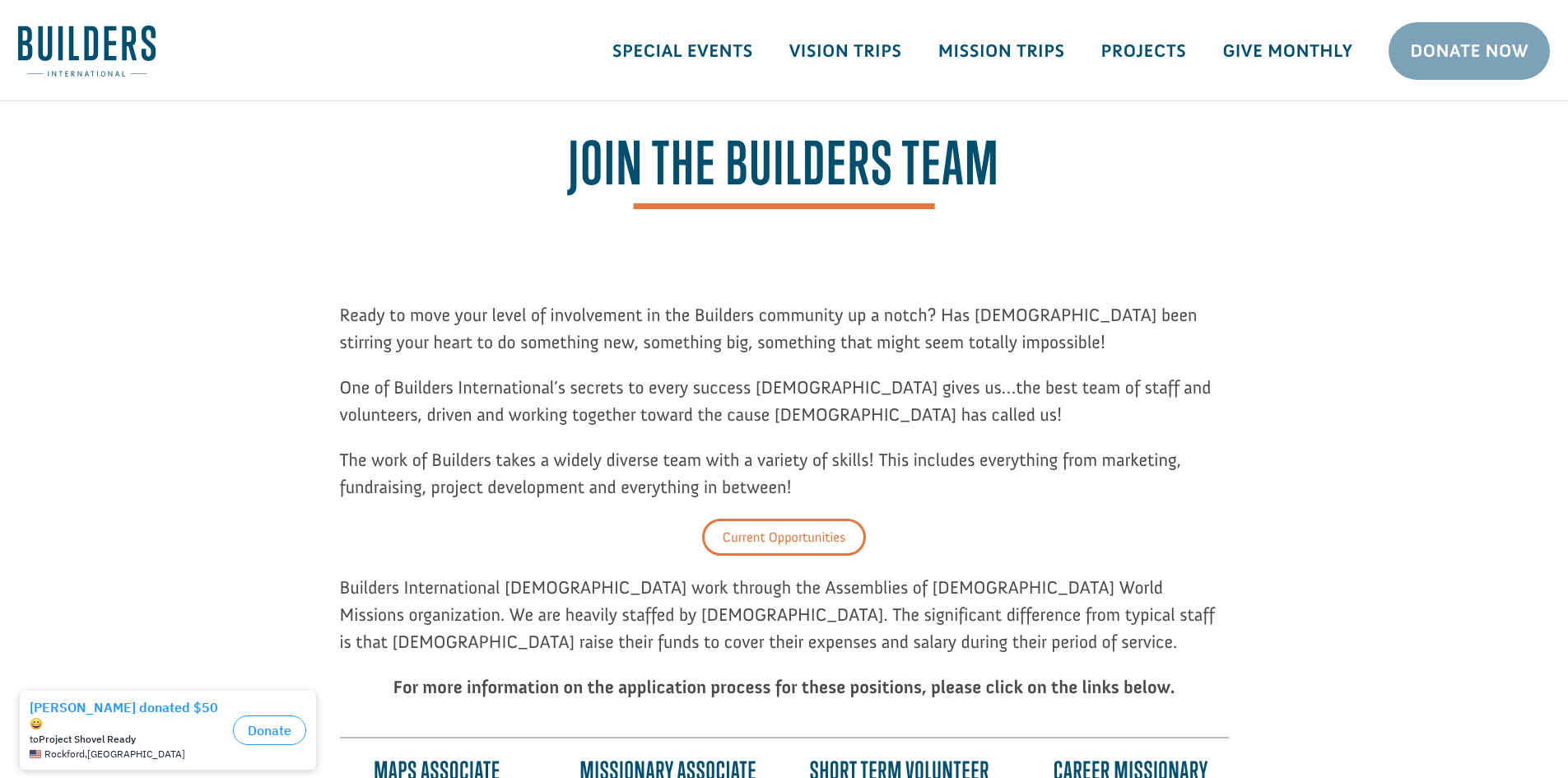
click at [784, 534] on link "Current Opportunities" at bounding box center [784, 537] width 164 height 37
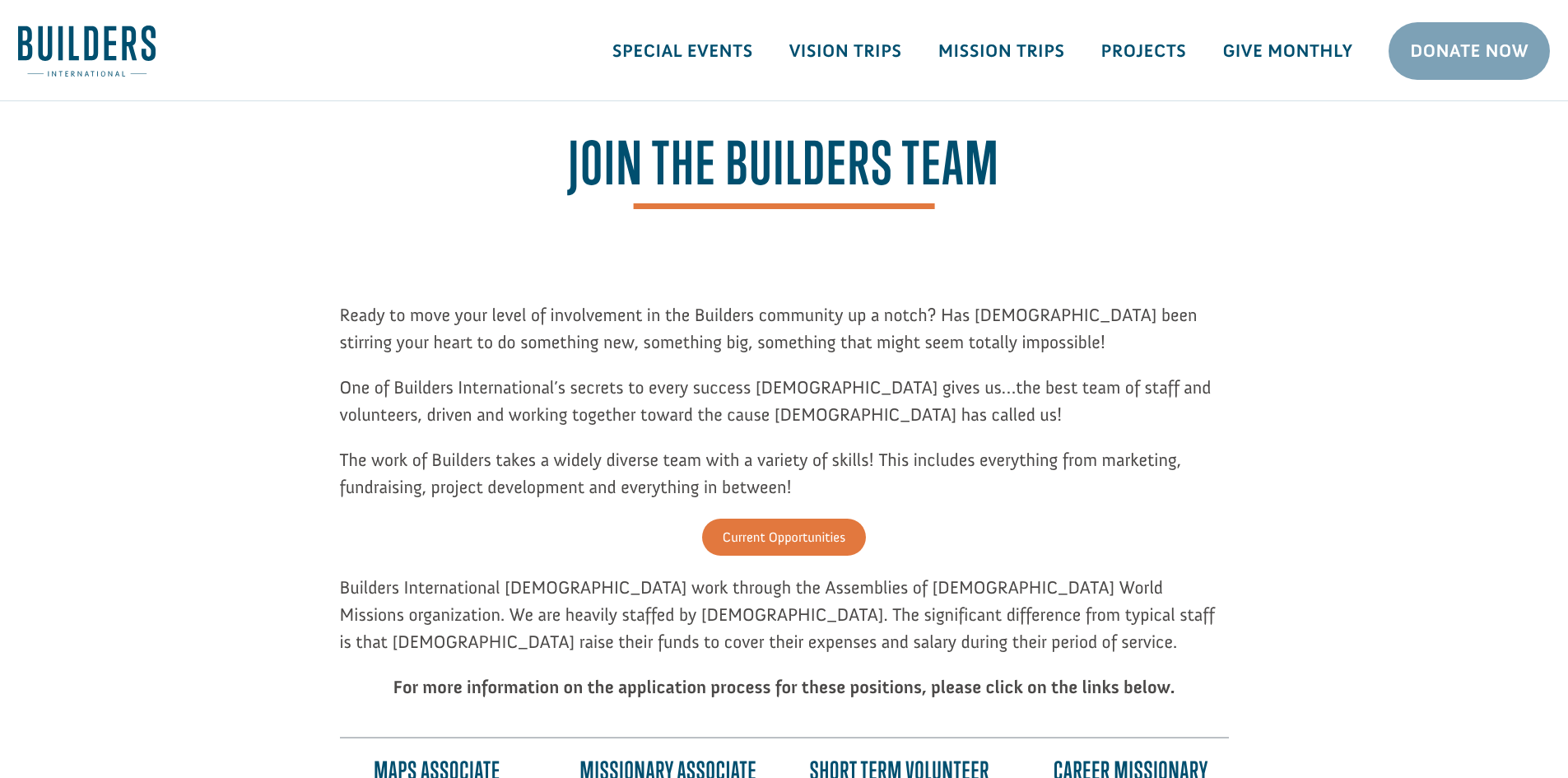
drag, startPoint x: 1566, startPoint y: 33, endPoint x: 1566, endPoint y: 150, distance: 117.0
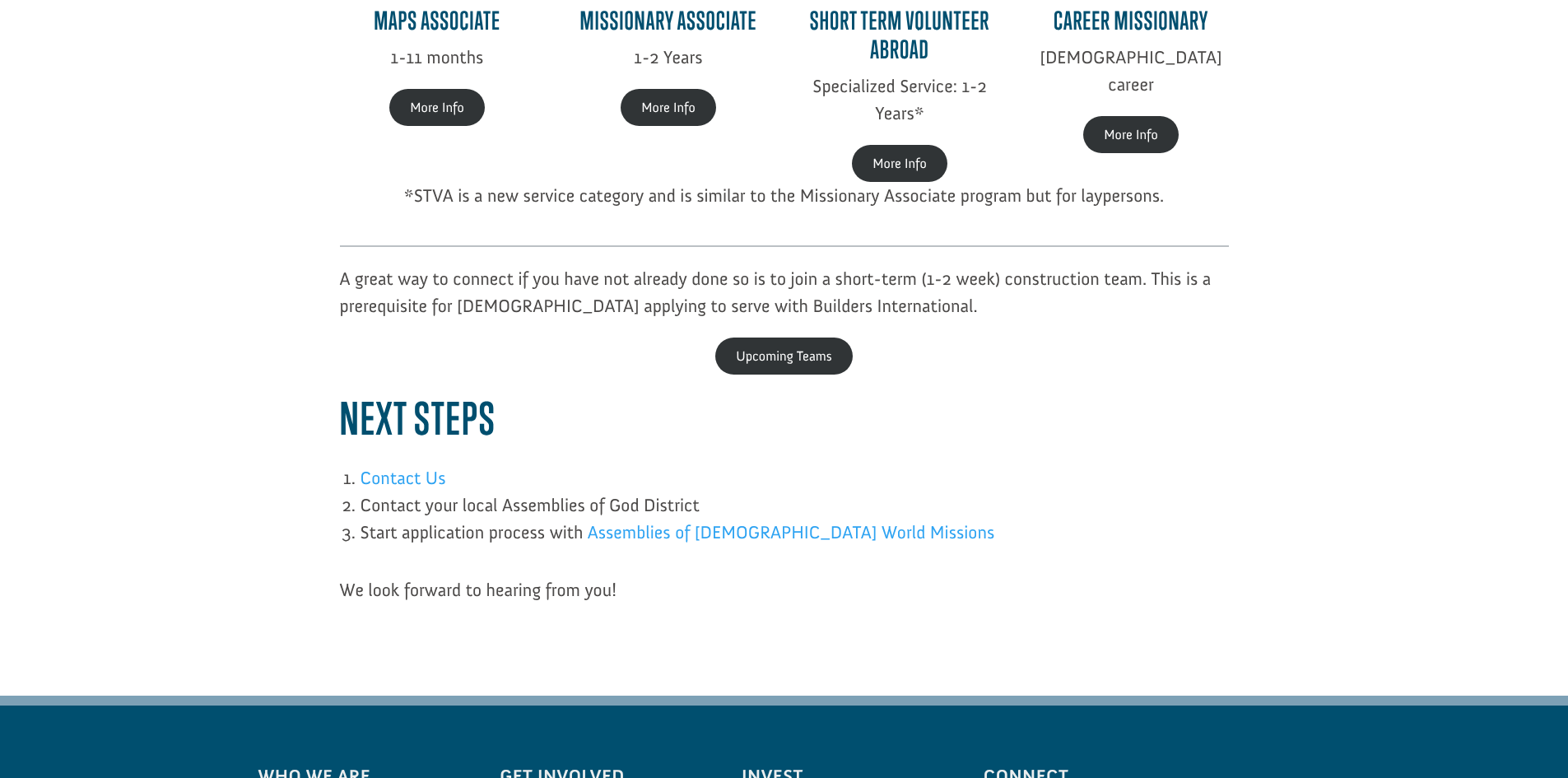
scroll to position [729, 0]
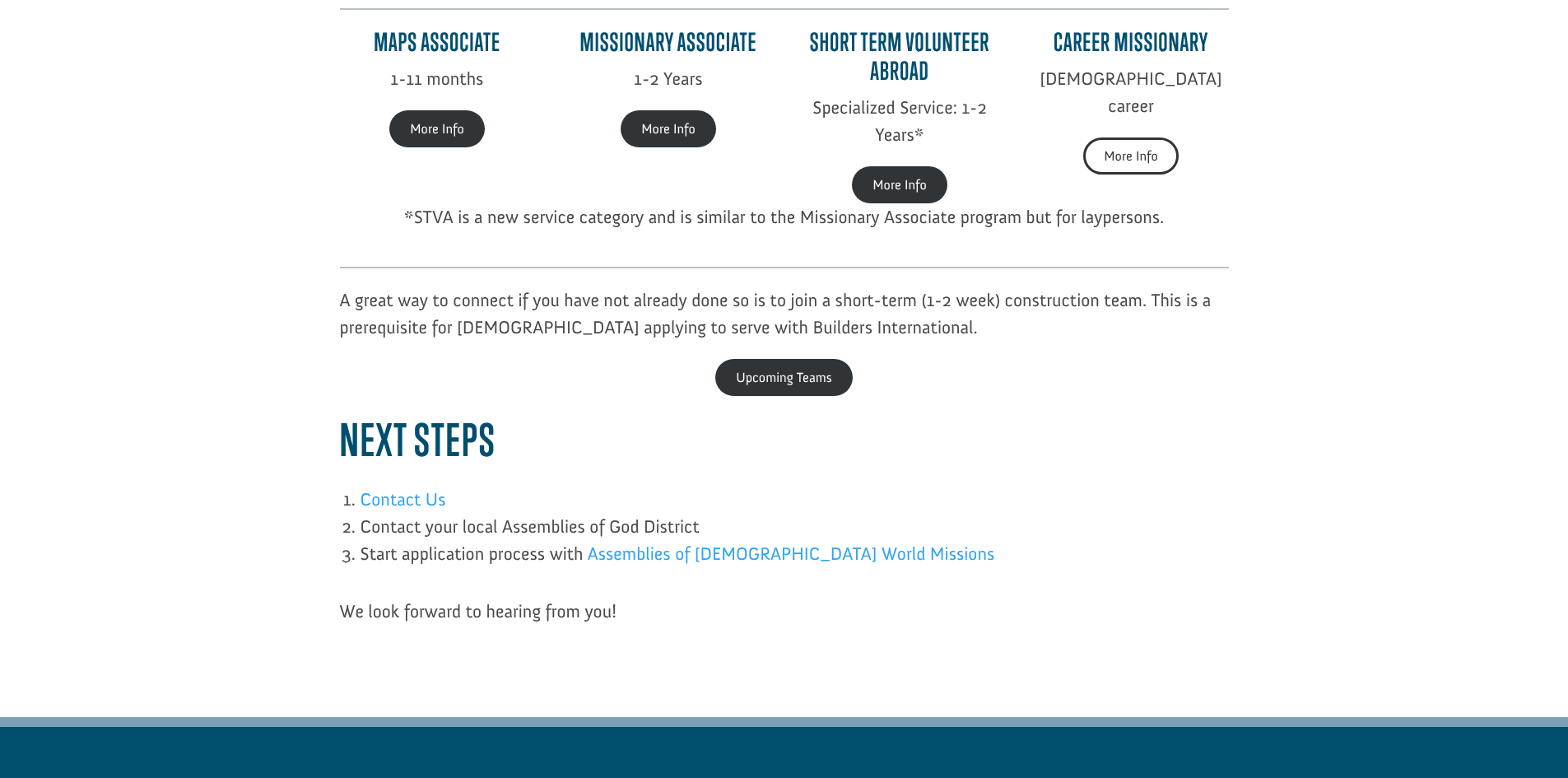
click at [1127, 138] on link "More Info" at bounding box center [1131, 156] width 95 height 37
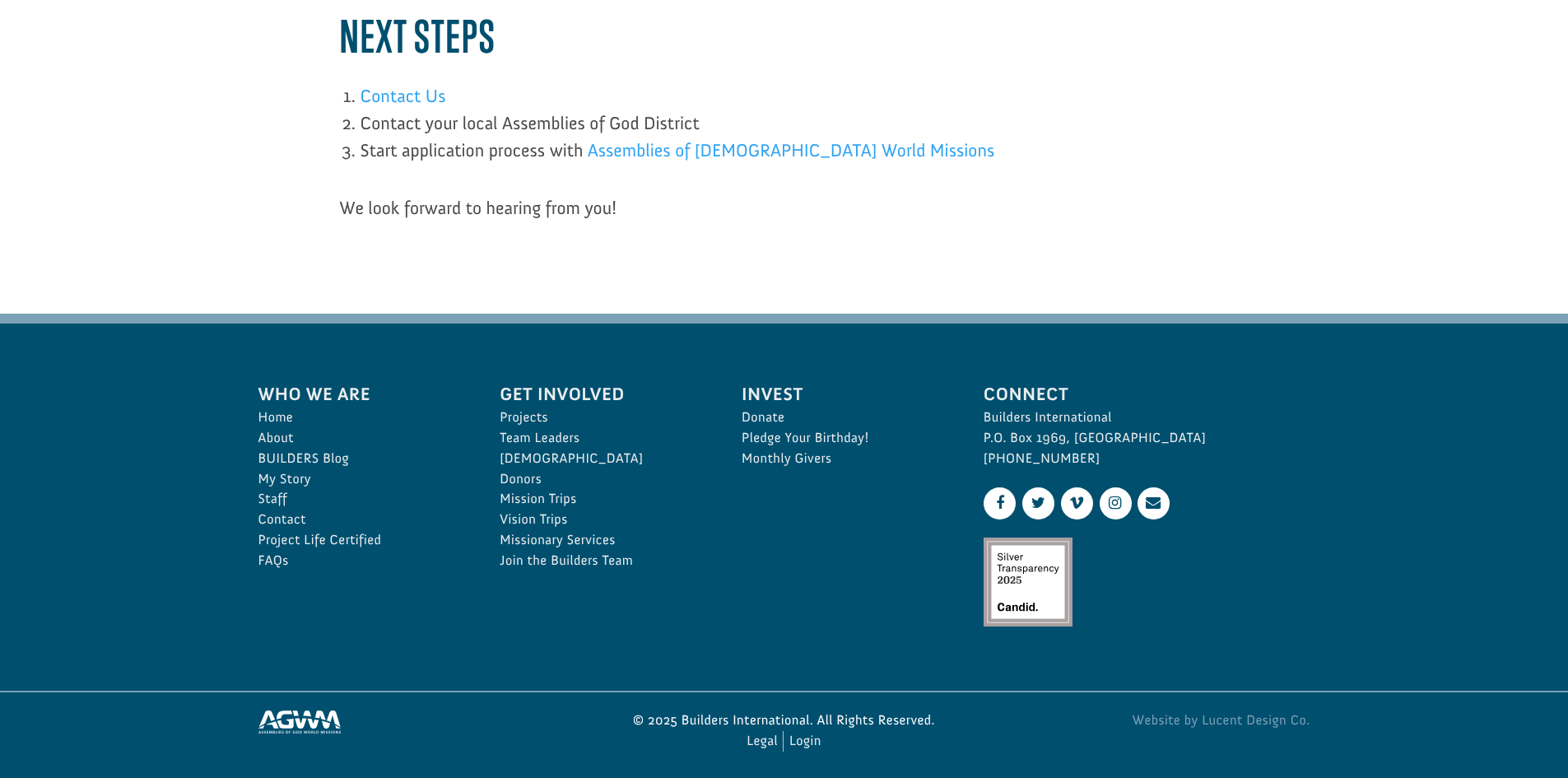
scroll to position [1141, 0]
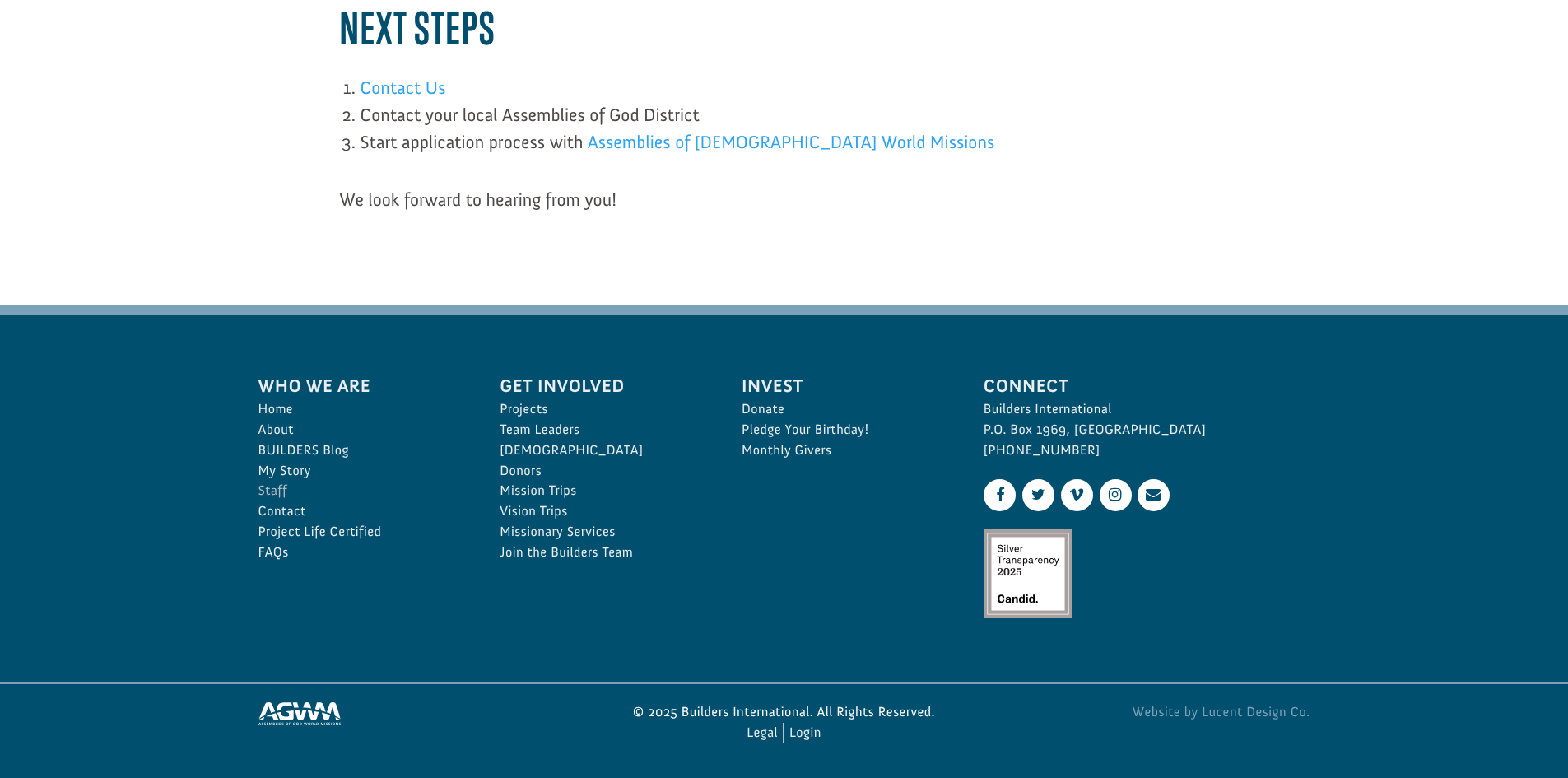
click at [278, 491] on link "Staff" at bounding box center [361, 491] width 206 height 21
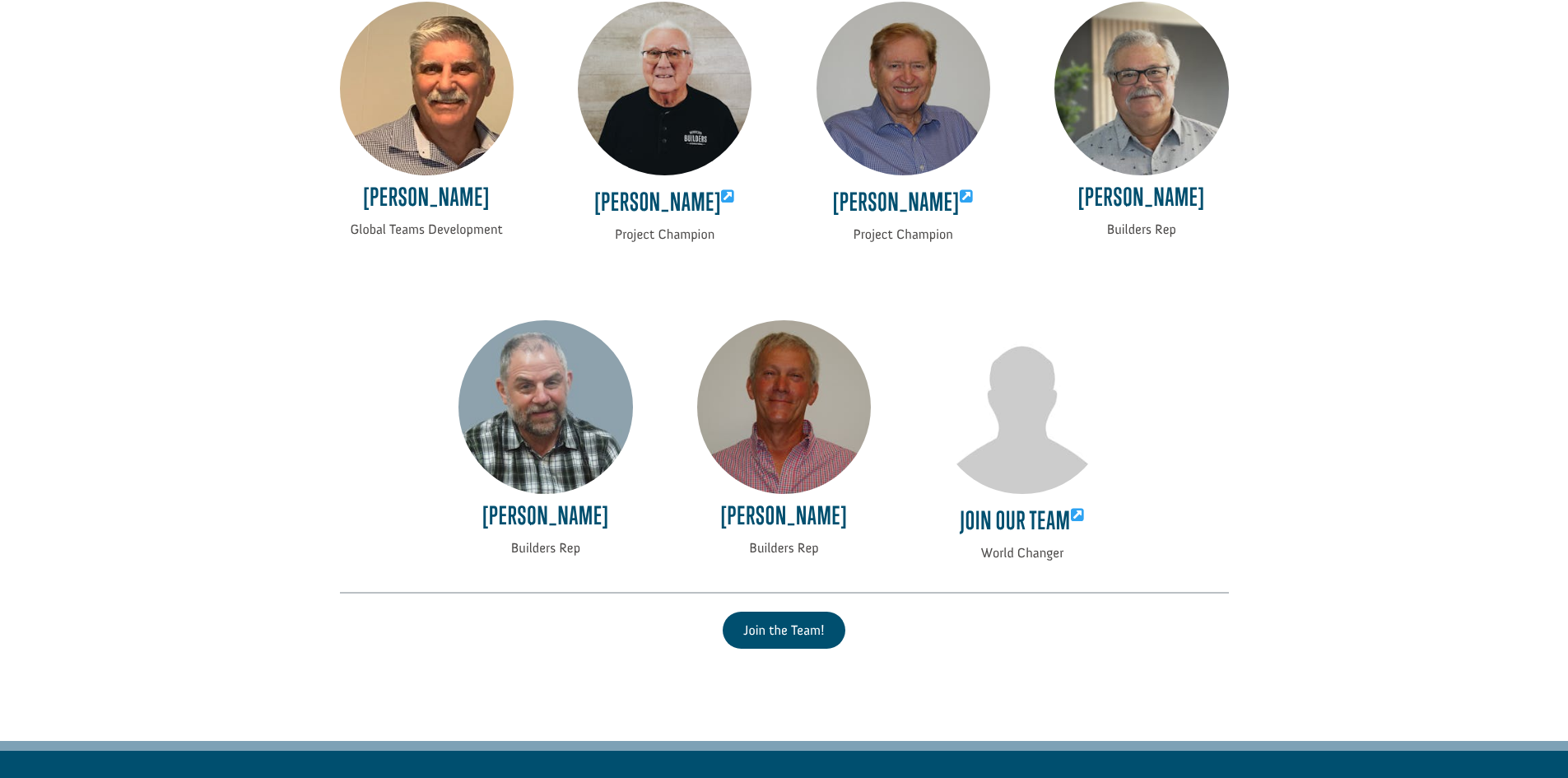
scroll to position [3369, 0]
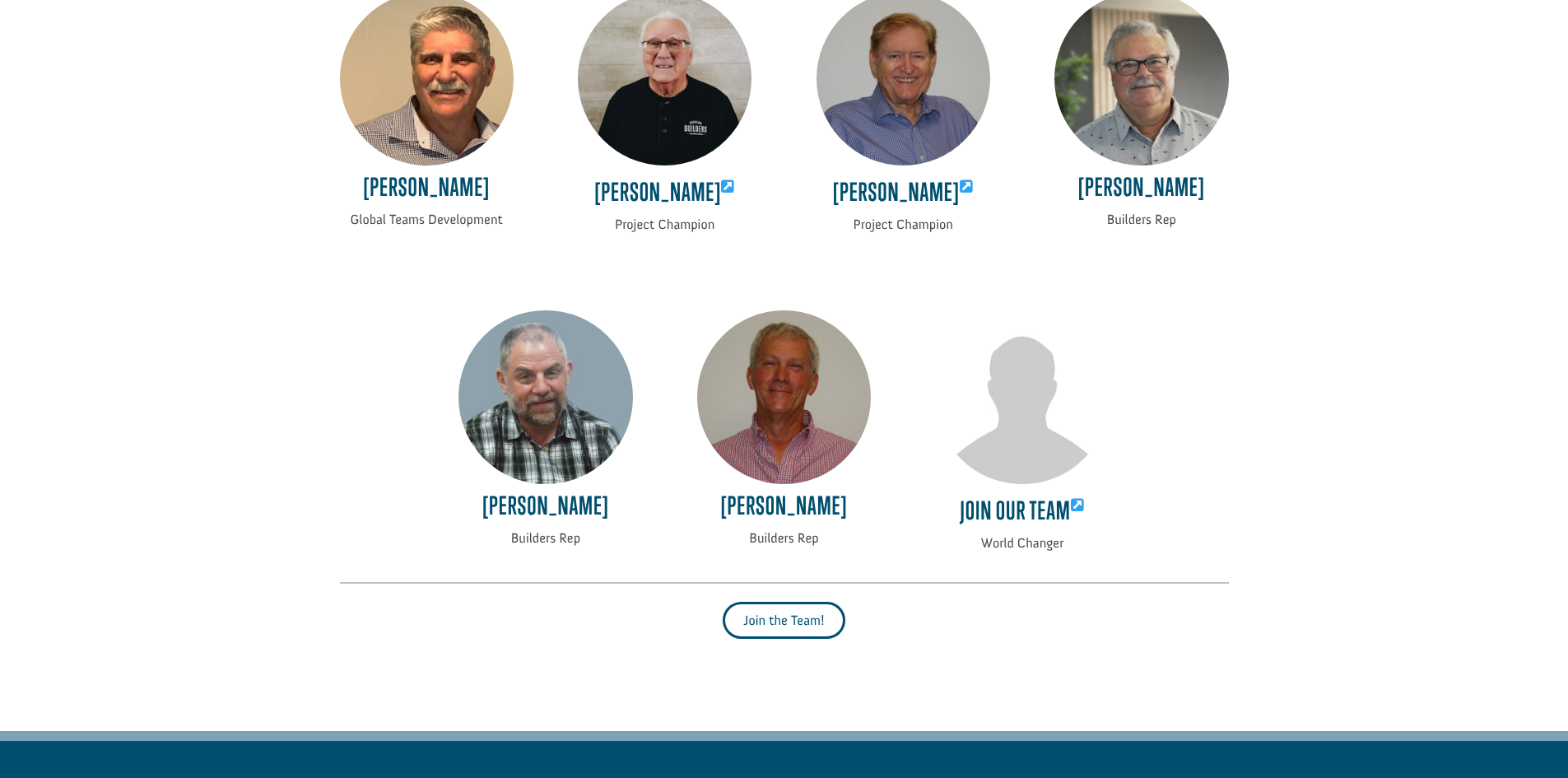
click at [779, 623] on link "Join the Team!" at bounding box center [784, 620] width 123 height 37
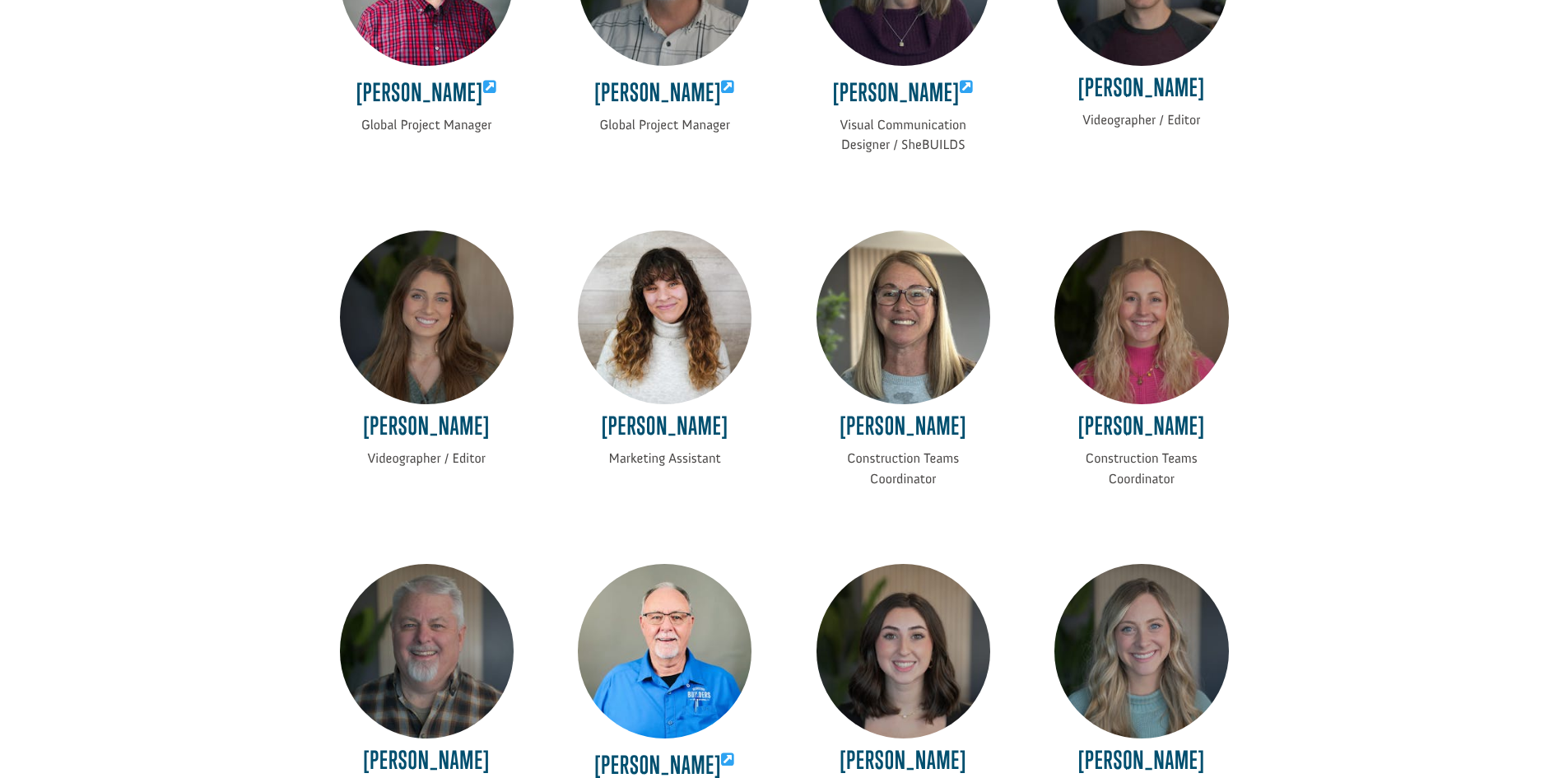
scroll to position [3368, 0]
